Goal: Use online tool/utility

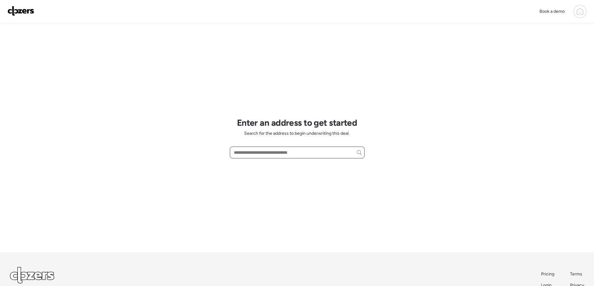
click at [245, 149] on input "text" at bounding box center [296, 152] width 129 height 9
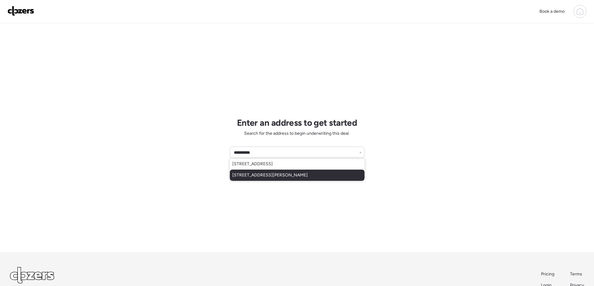
click at [299, 176] on span "[STREET_ADDRESS][PERSON_NAME]" at bounding box center [269, 175] width 75 height 6
type input "**********"
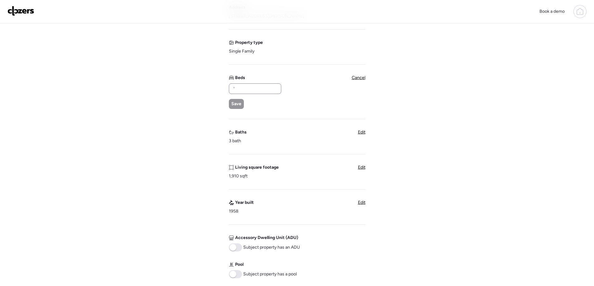
scroll to position [62, 0]
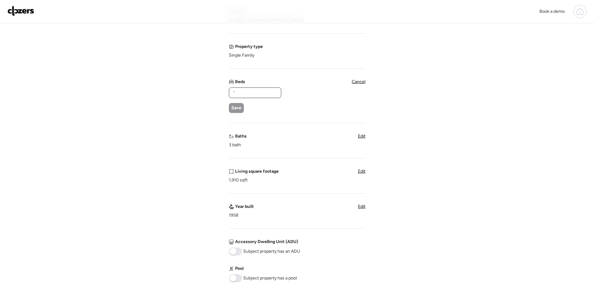
click at [242, 89] on input "text" at bounding box center [255, 93] width 47 height 9
type input "*"
click at [238, 107] on span "Save" at bounding box center [236, 108] width 10 height 6
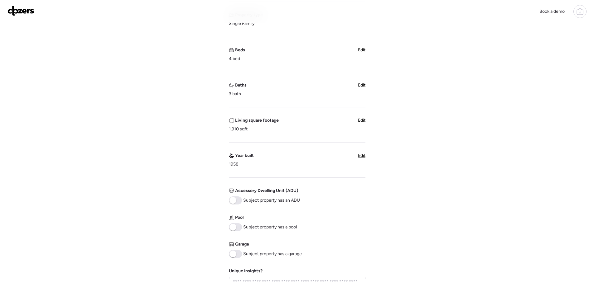
scroll to position [187, 0]
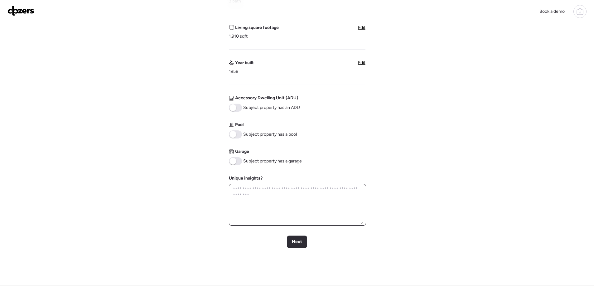
click at [272, 199] on textarea at bounding box center [298, 205] width 132 height 40
type textarea "**********"
click at [297, 241] on span "Next" at bounding box center [297, 242] width 10 height 6
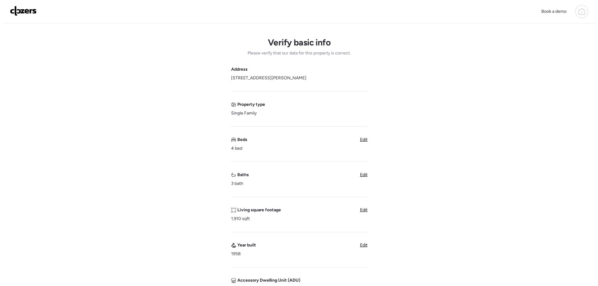
scroll to position [0, 0]
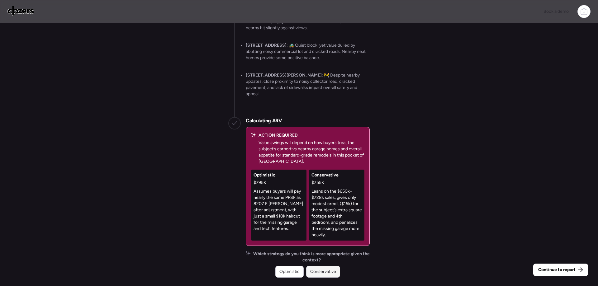
click at [326, 272] on span "Conservative" at bounding box center [323, 272] width 26 height 6
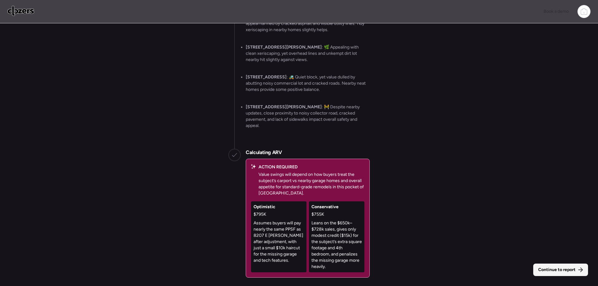
click at [579, 268] on icon at bounding box center [580, 270] width 5 height 5
